Goal: Information Seeking & Learning: Check status

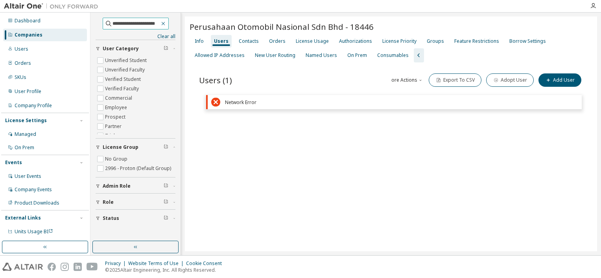
click at [165, 24] on icon "button" at bounding box center [163, 24] width 4 height 4
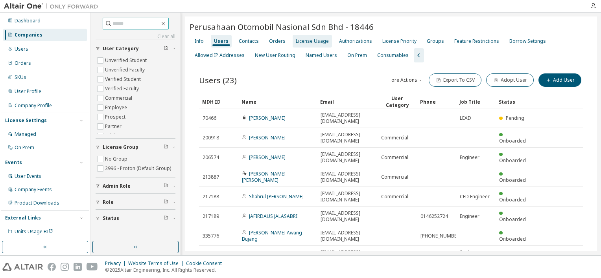
click at [317, 42] on div "License Usage" at bounding box center [312, 41] width 33 height 6
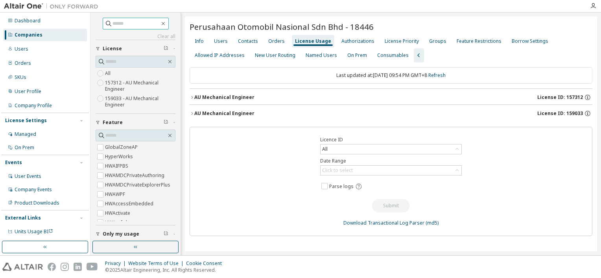
click at [190, 112] on icon "button" at bounding box center [192, 113] width 5 height 5
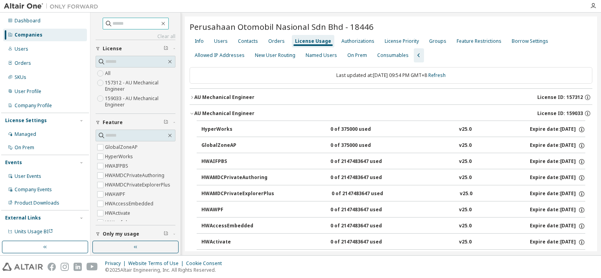
click at [192, 97] on icon "button" at bounding box center [192, 97] width 2 height 3
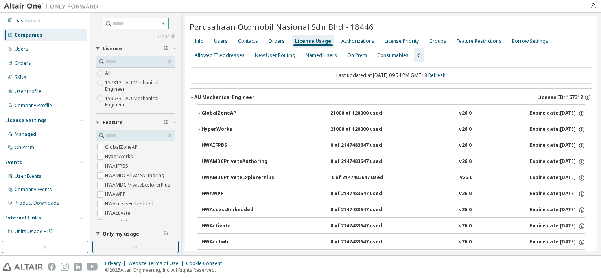
click at [192, 97] on icon "button" at bounding box center [191, 98] width 3 height 2
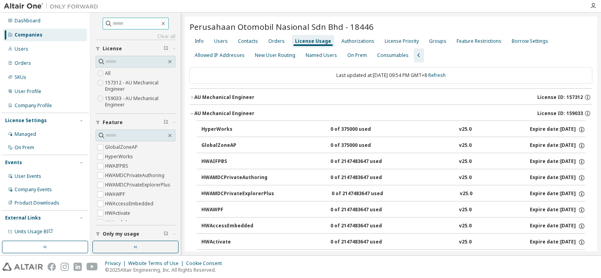
click at [192, 98] on icon "button" at bounding box center [192, 97] width 5 height 5
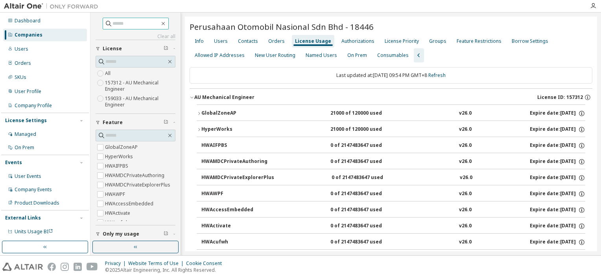
click at [199, 113] on icon "button" at bounding box center [199, 113] width 5 height 5
